Goal: Task Accomplishment & Management: Manage account settings

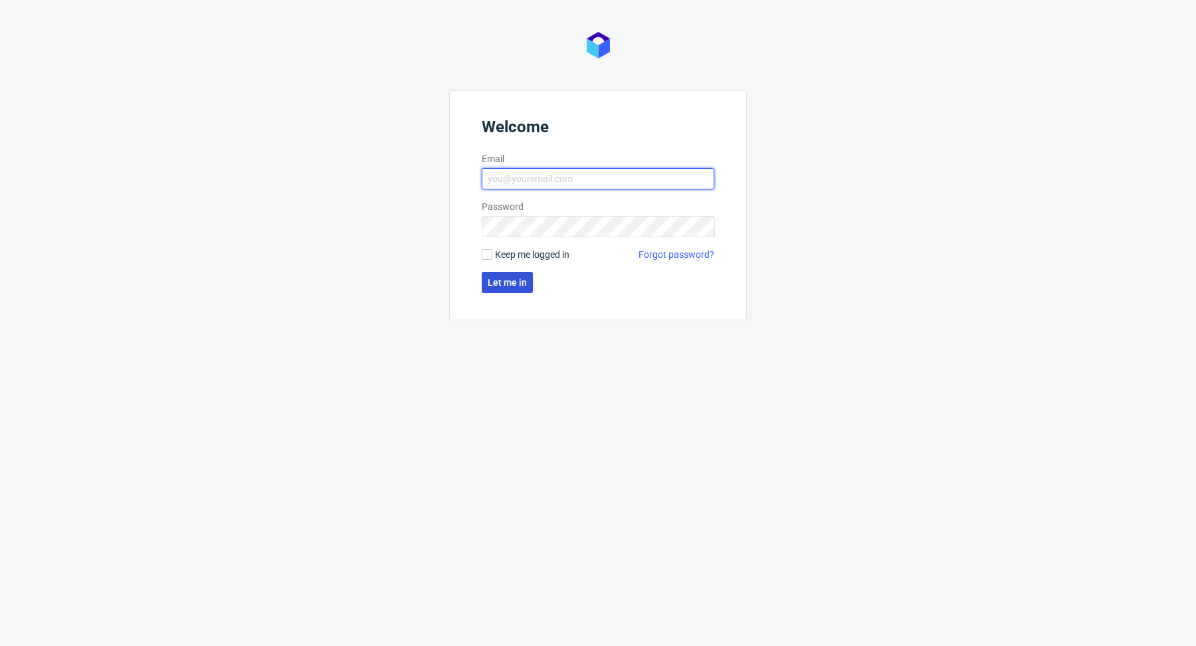
type input "[PERSON_NAME][EMAIL_ADDRESS][PERSON_NAME][DOMAIN_NAME]"
click at [529, 276] on button "Let me in" at bounding box center [507, 282] width 51 height 21
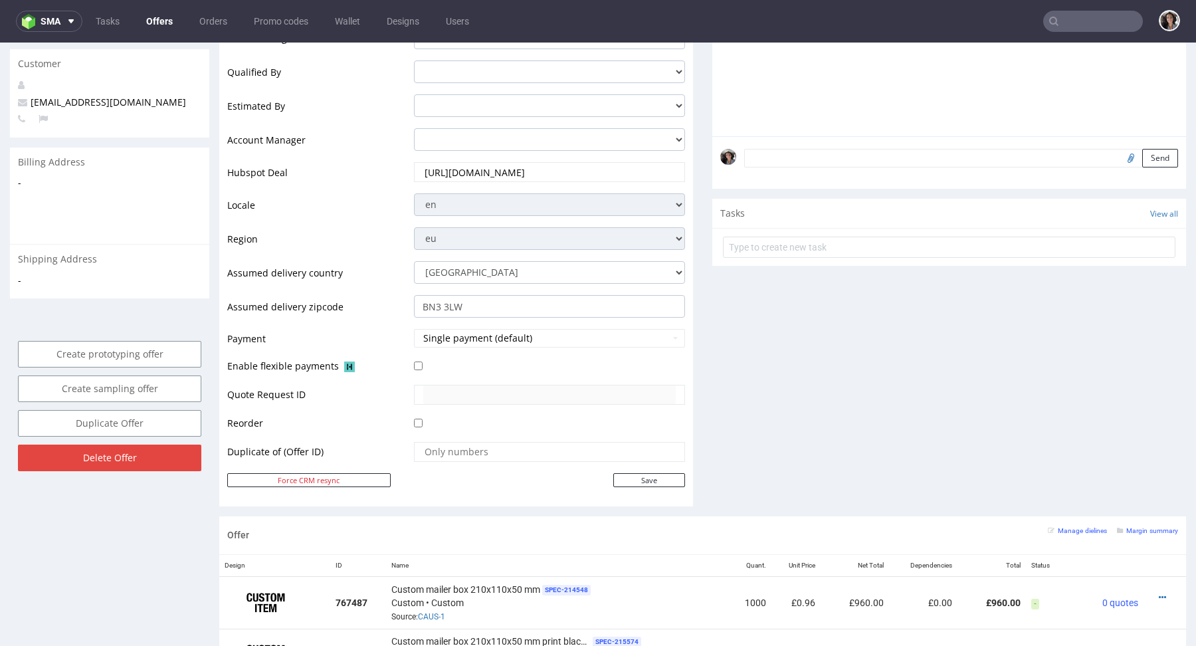
scroll to position [107, 0]
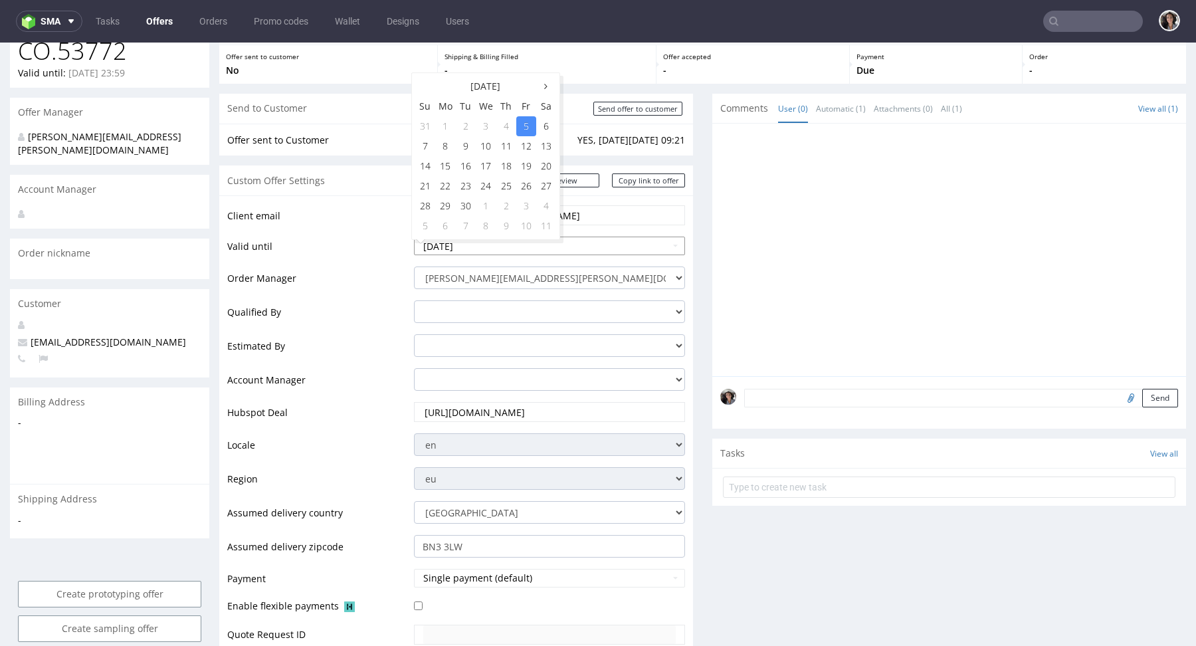
click at [510, 240] on input "[DATE]" at bounding box center [549, 246] width 271 height 19
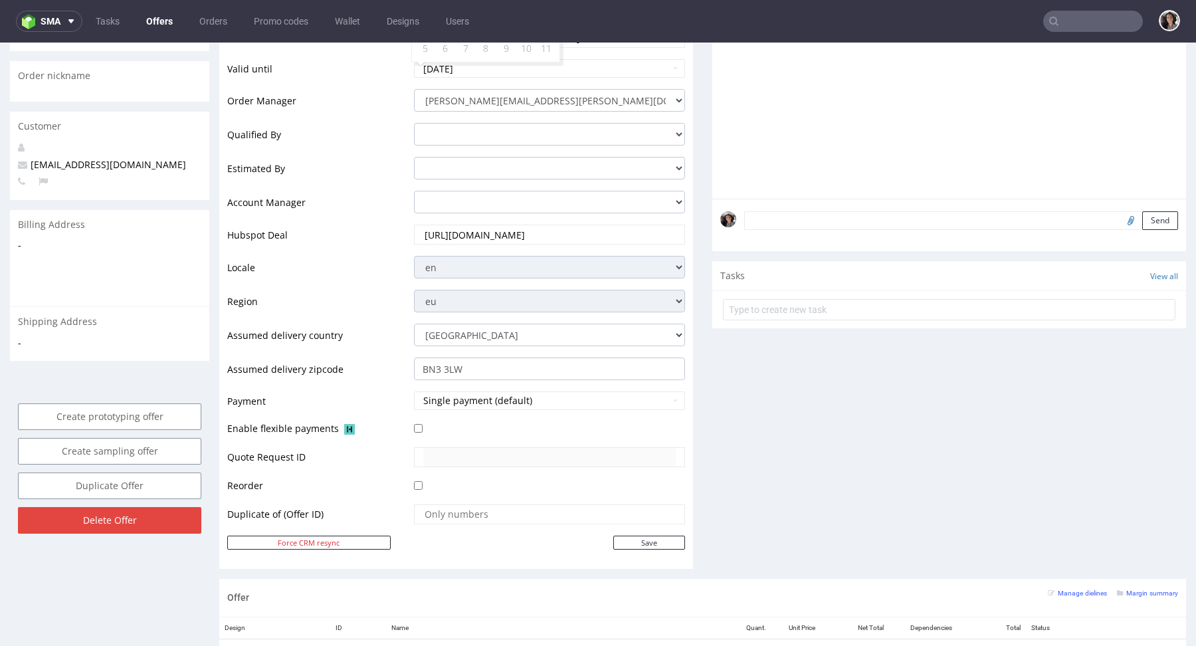
scroll to position [553, 0]
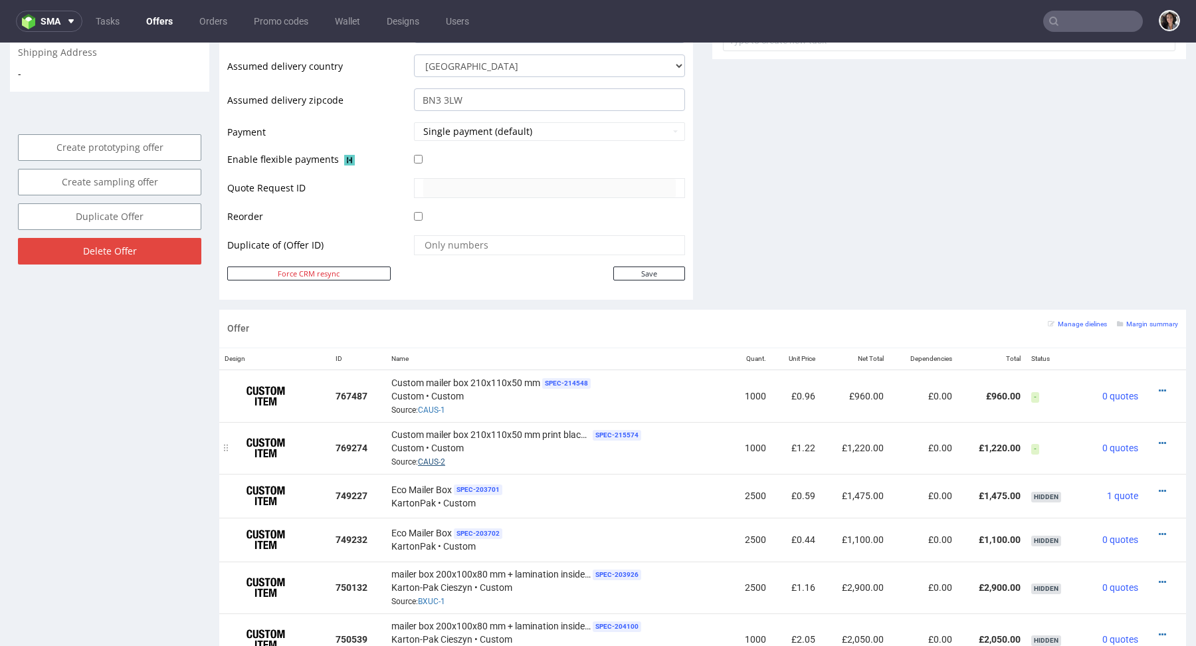
click at [432, 460] on link "CAUS-2" at bounding box center [431, 461] width 27 height 9
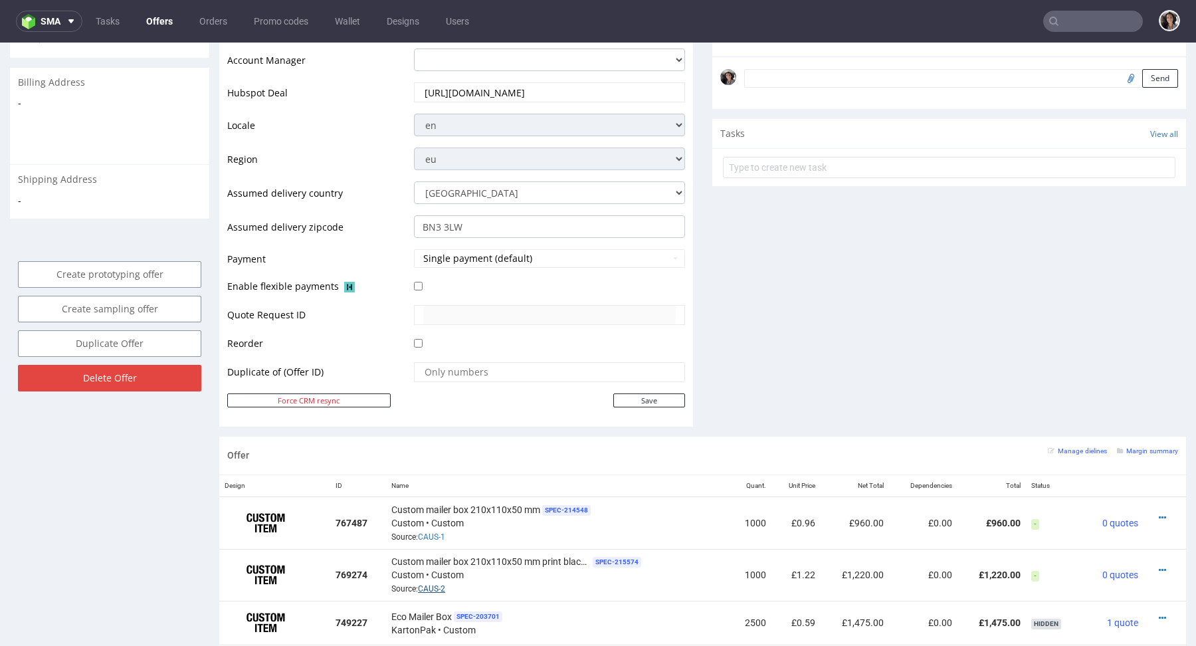
scroll to position [230, 0]
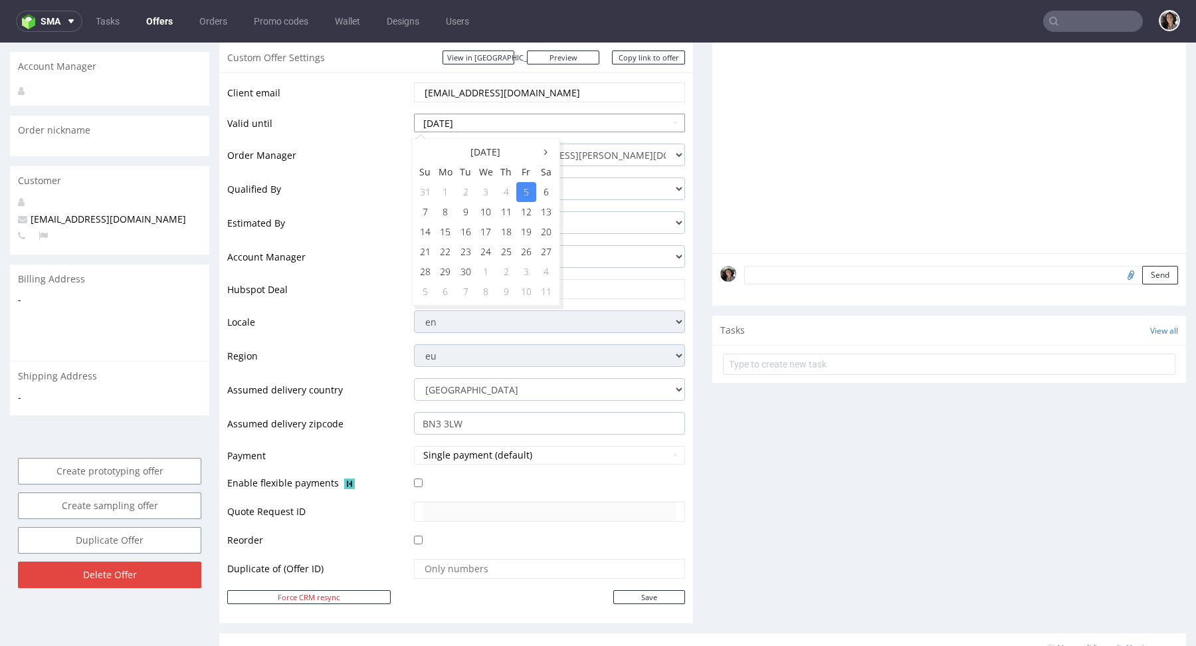
click at [502, 129] on input "[DATE]" at bounding box center [549, 123] width 271 height 19
click at [480, 213] on td "10" at bounding box center [486, 212] width 21 height 20
type input "[DATE]"
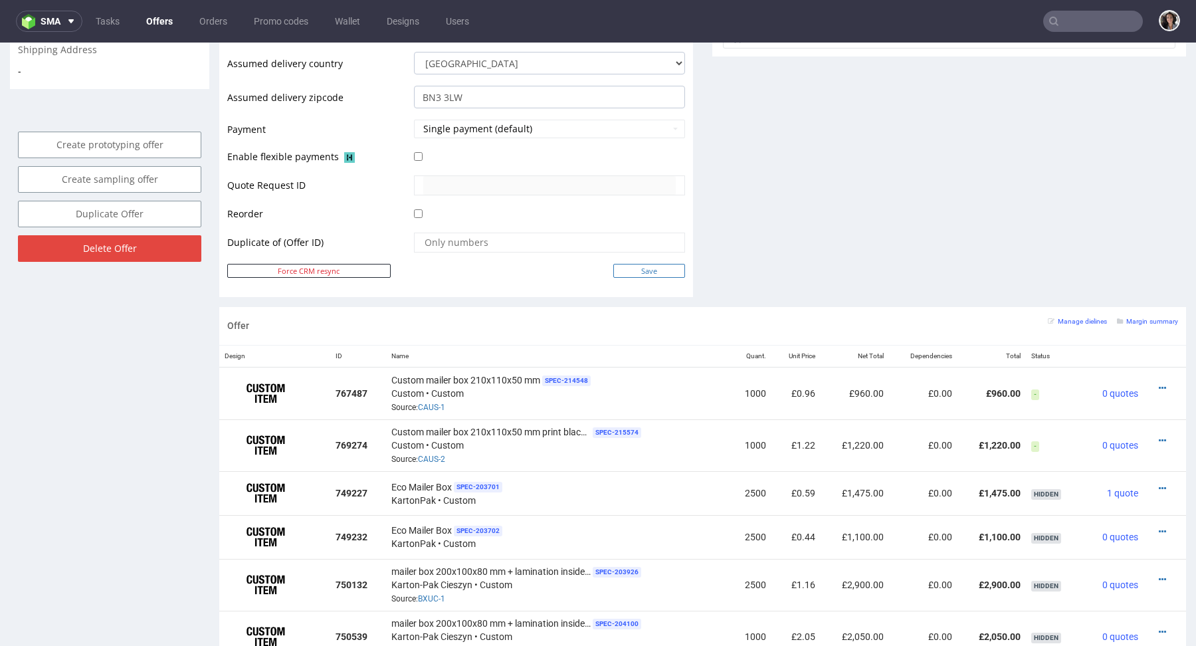
click at [656, 265] on input "Save" at bounding box center [649, 271] width 72 height 14
type input "In progress..."
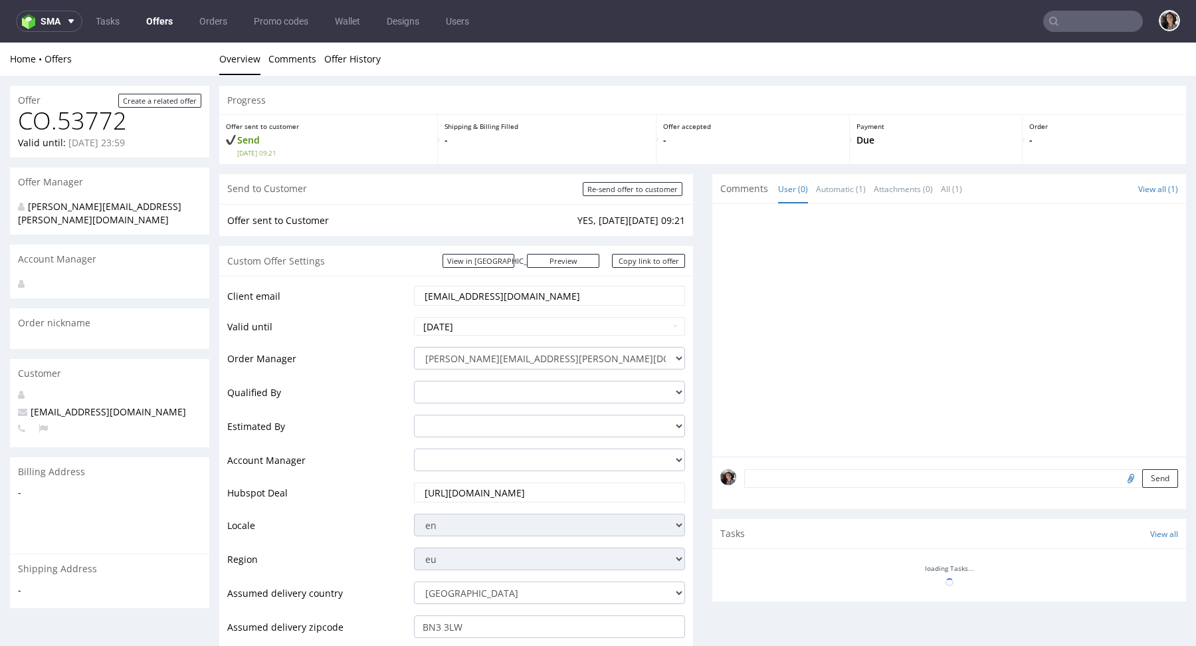
scroll to position [0, 0]
click at [658, 186] on input "Re-send offer to customer" at bounding box center [633, 189] width 100 height 14
type input "In progress..."
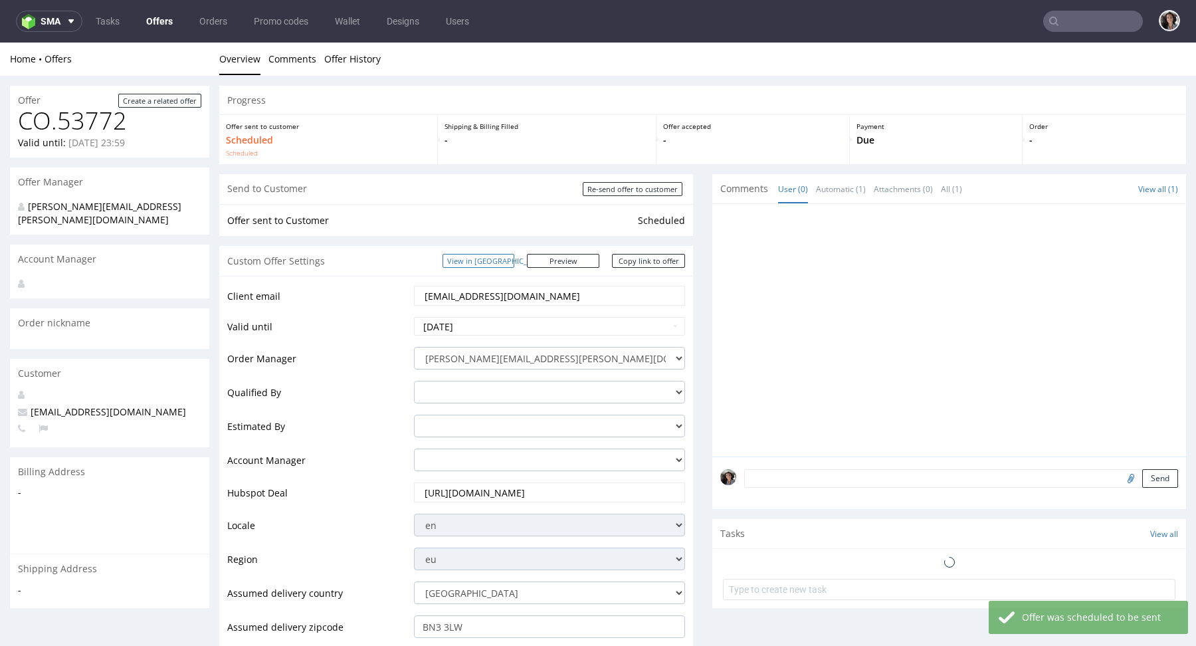
click at [513, 256] on link "View in [GEOGRAPHIC_DATA]" at bounding box center [478, 261] width 72 height 14
